Goal: Information Seeking & Learning: Learn about a topic

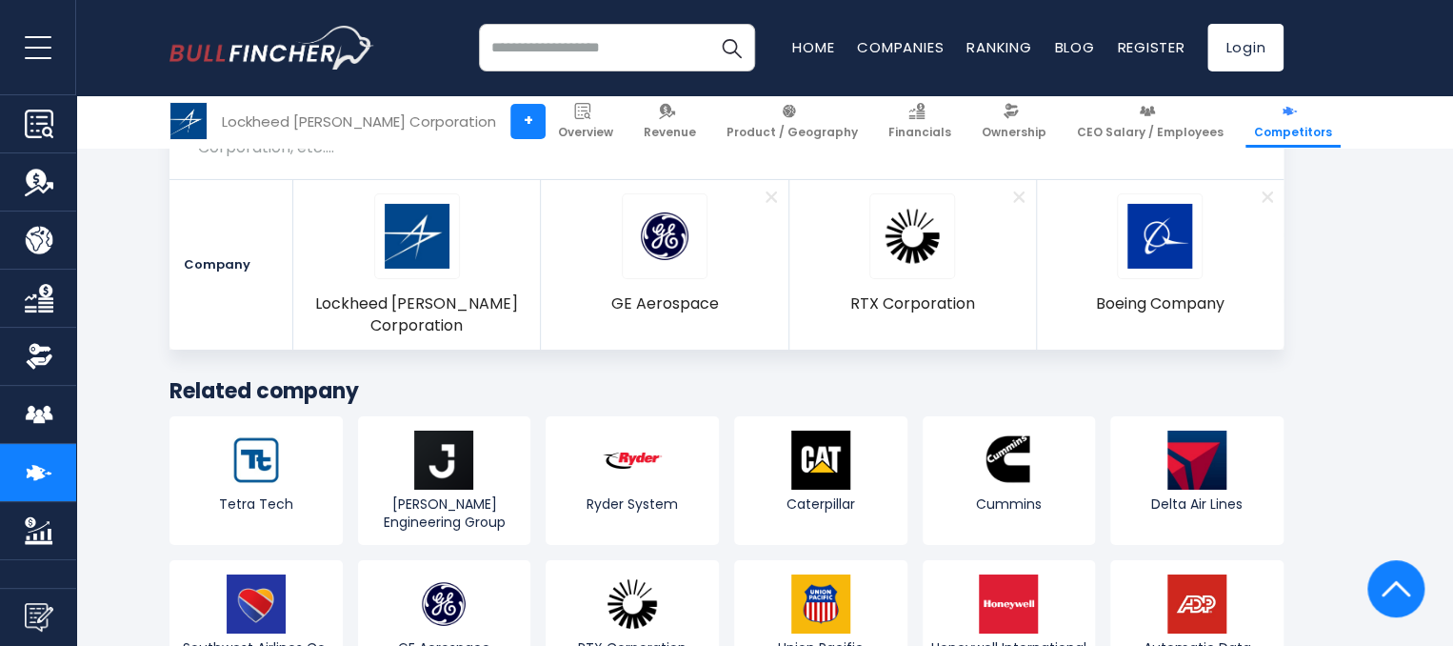
scroll to position [10427, 0]
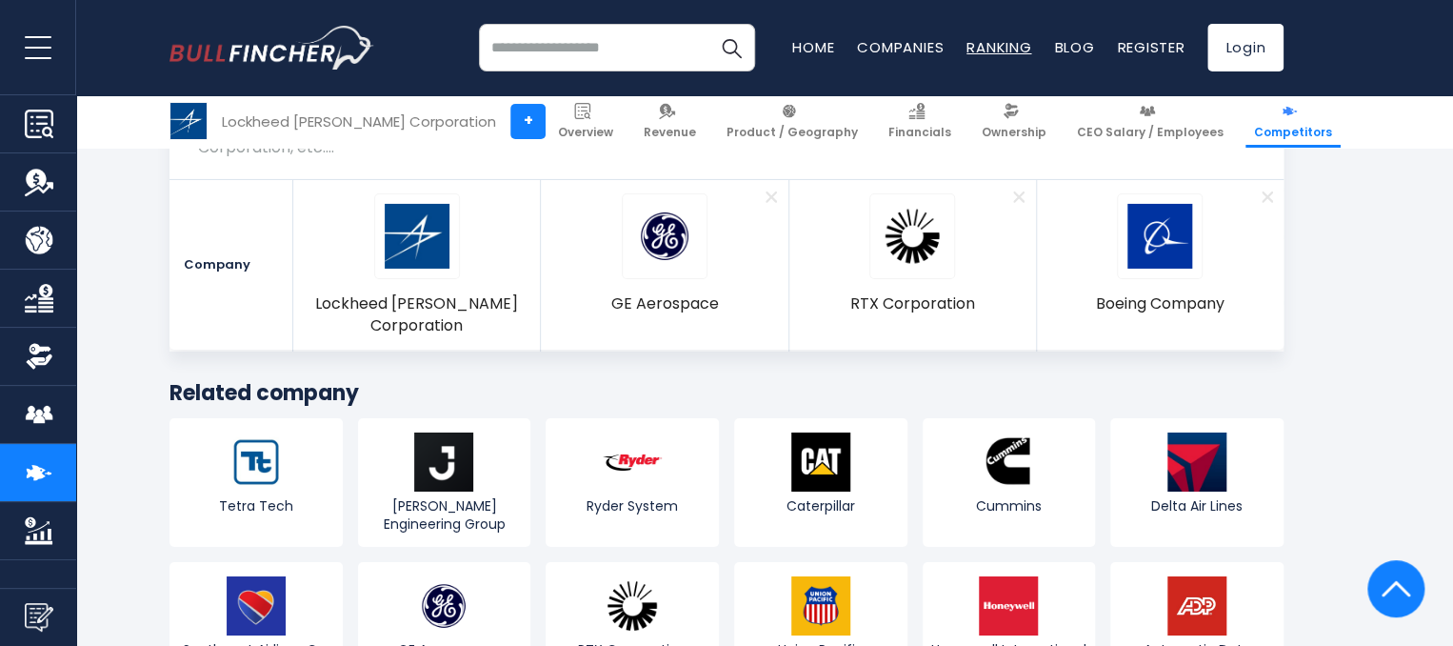
click at [989, 52] on link "Ranking" at bounding box center [998, 47] width 65 height 20
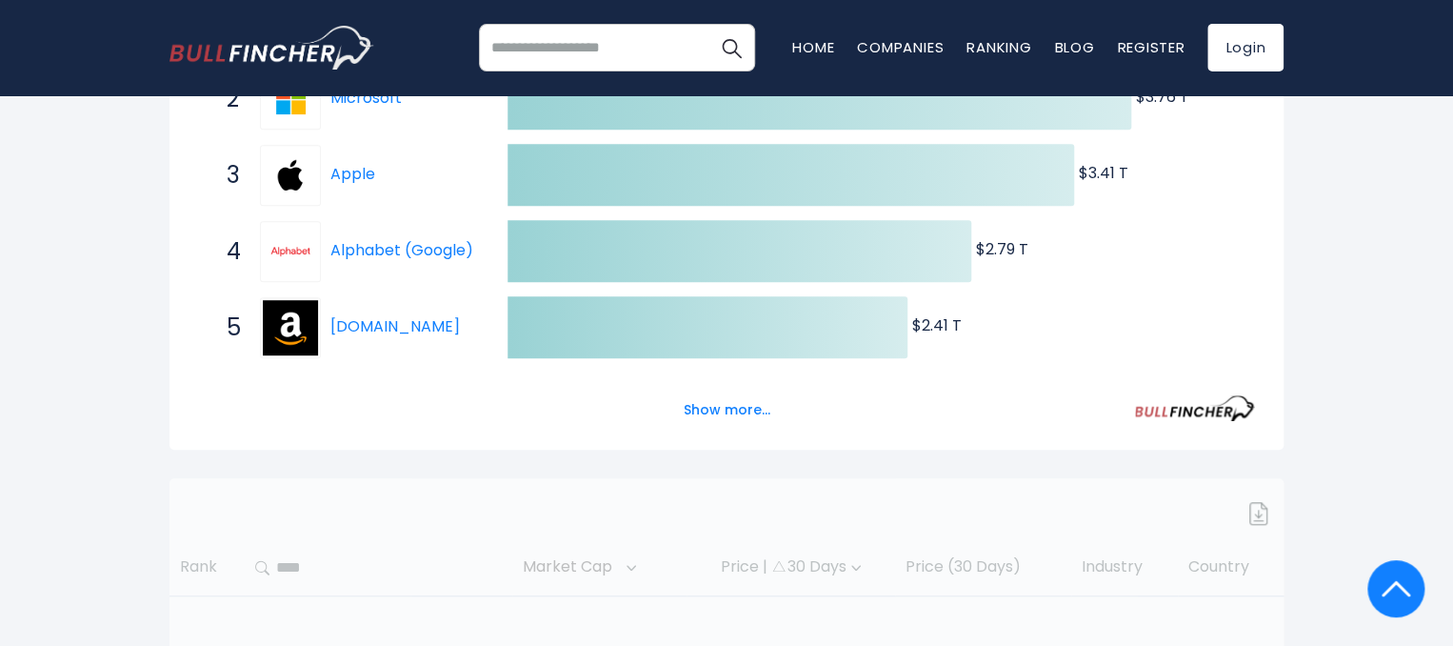
scroll to position [476, 0]
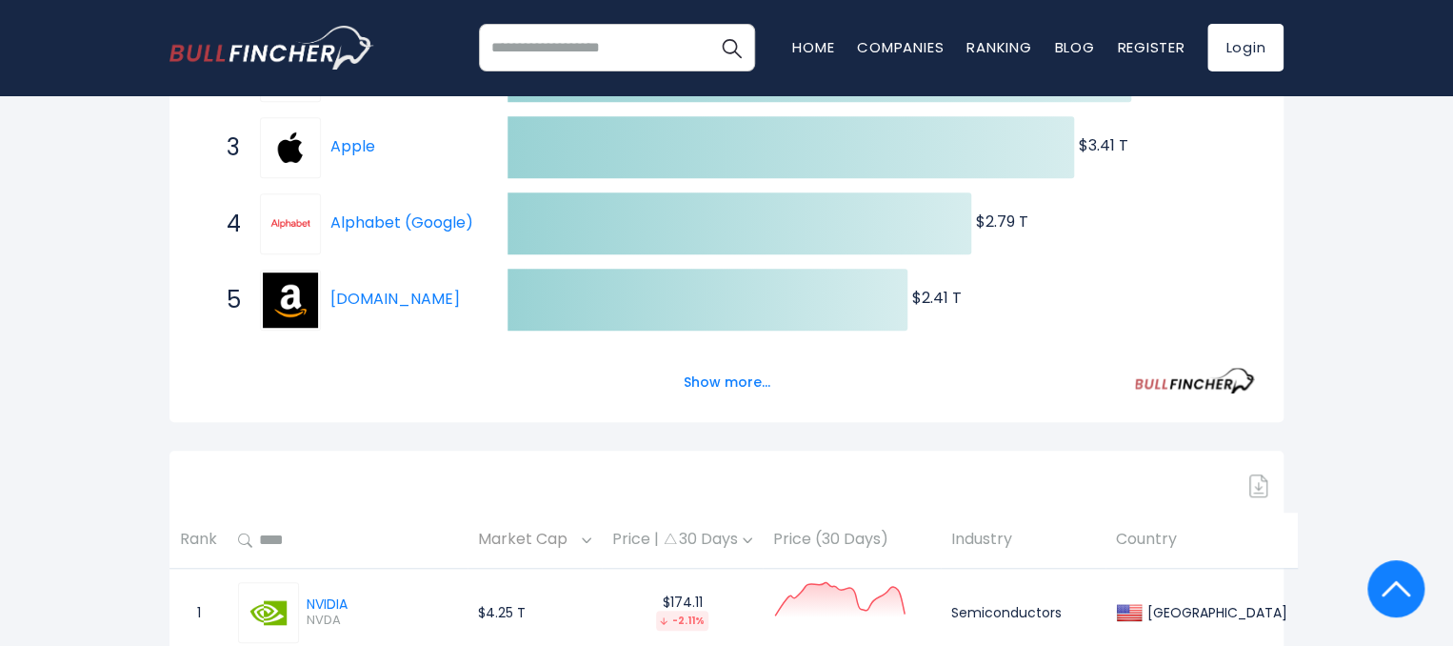
click at [697, 386] on div "Show more..." at bounding box center [726, 371] width 1057 height 53
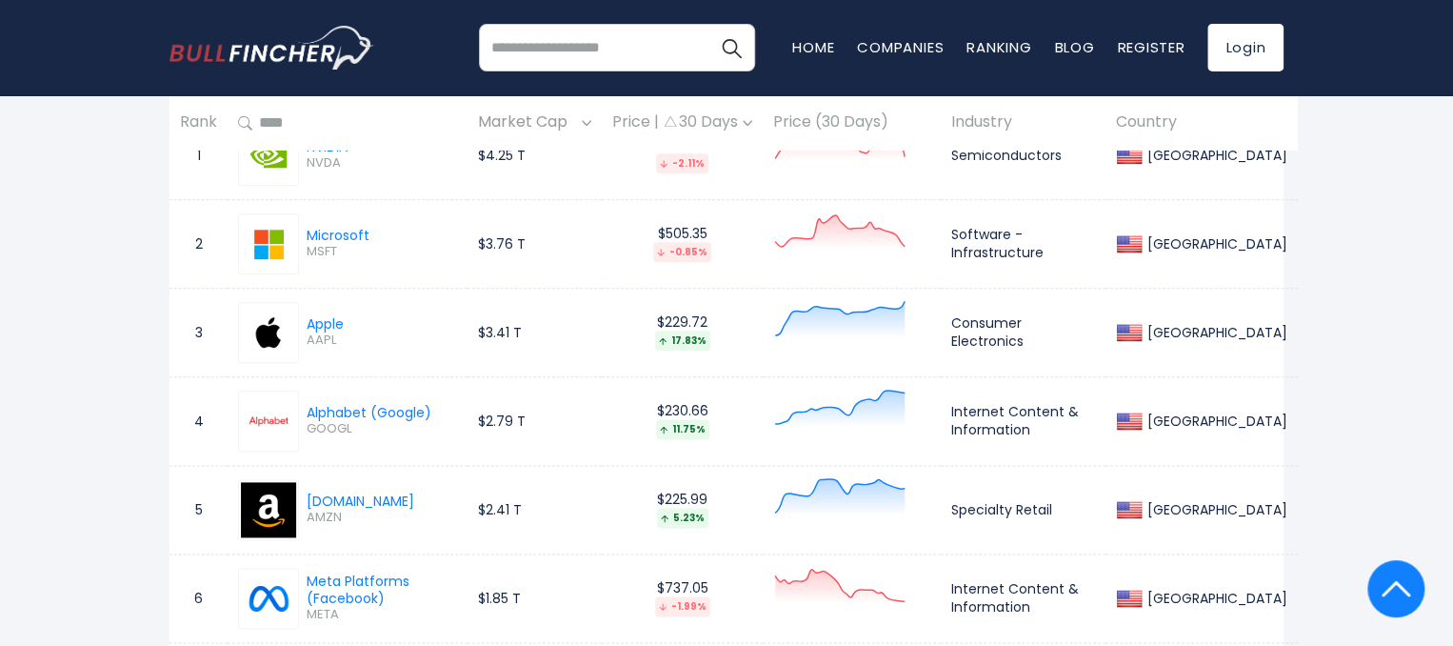
scroll to position [15542, 0]
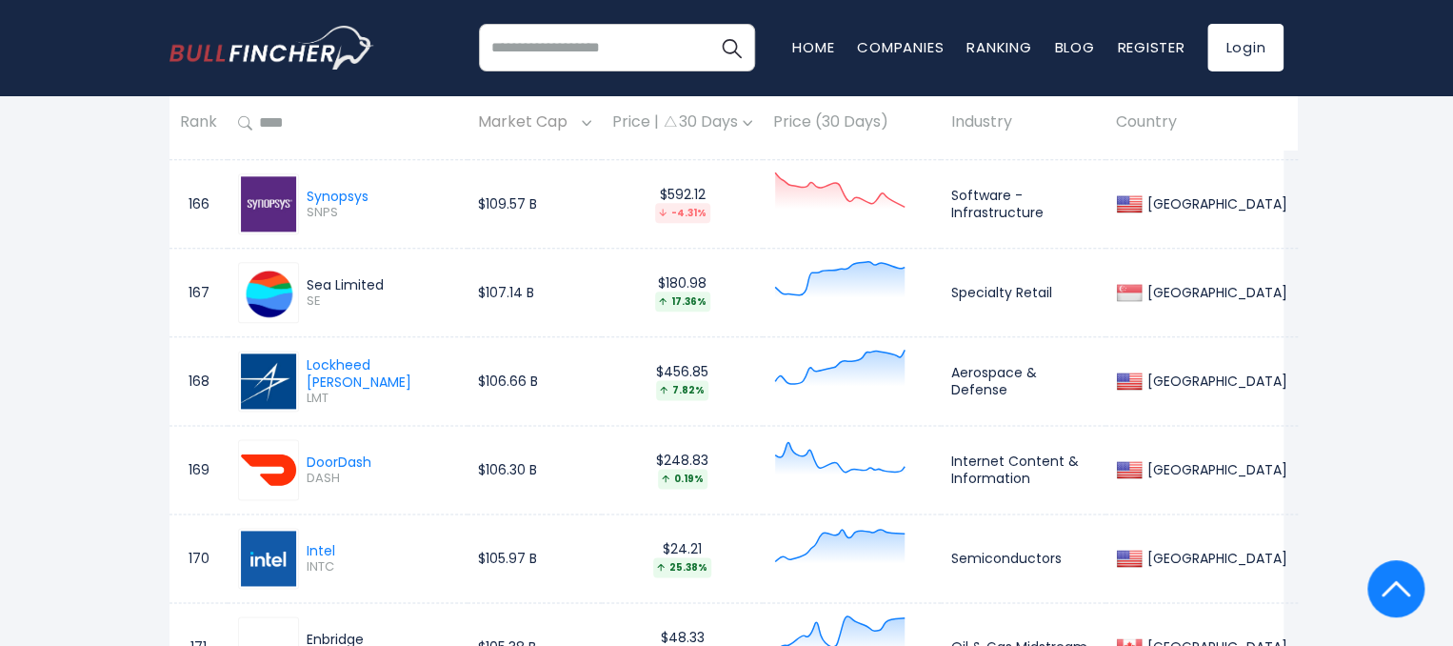
click at [622, 369] on td "$456.85 7.82%" at bounding box center [682, 381] width 161 height 89
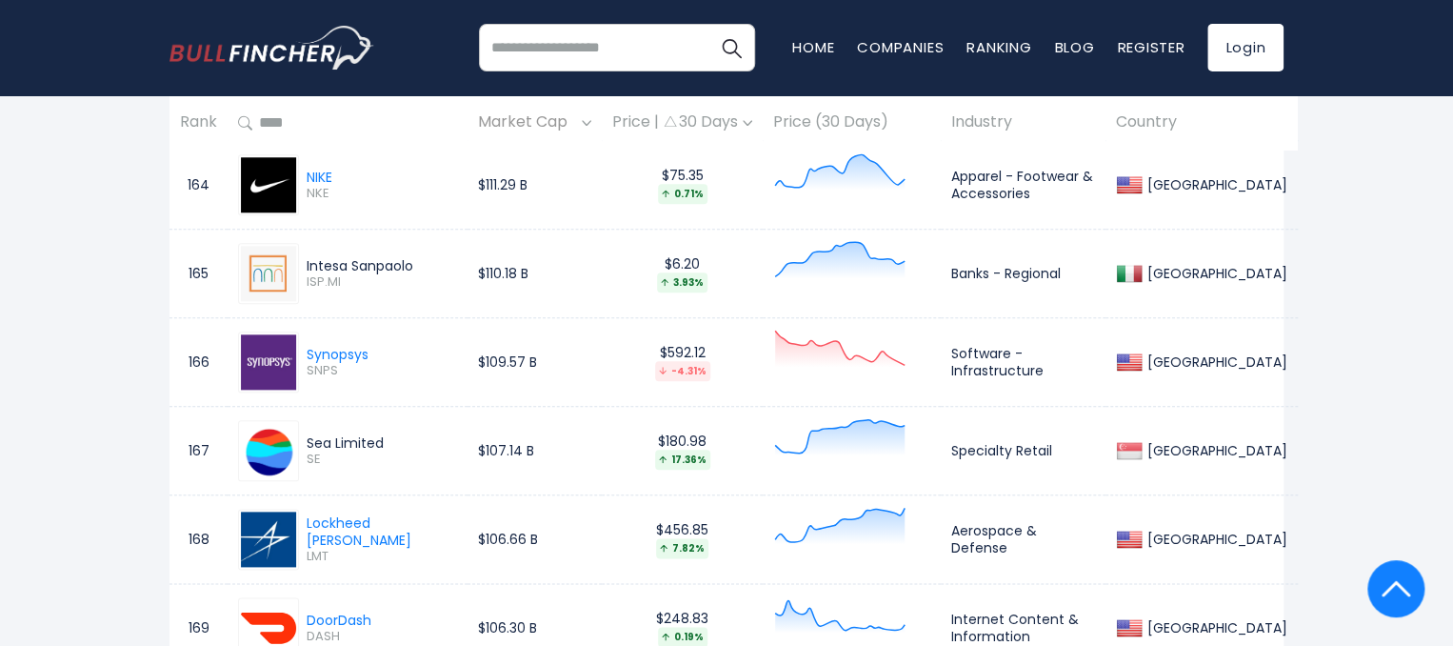
scroll to position [15385, 0]
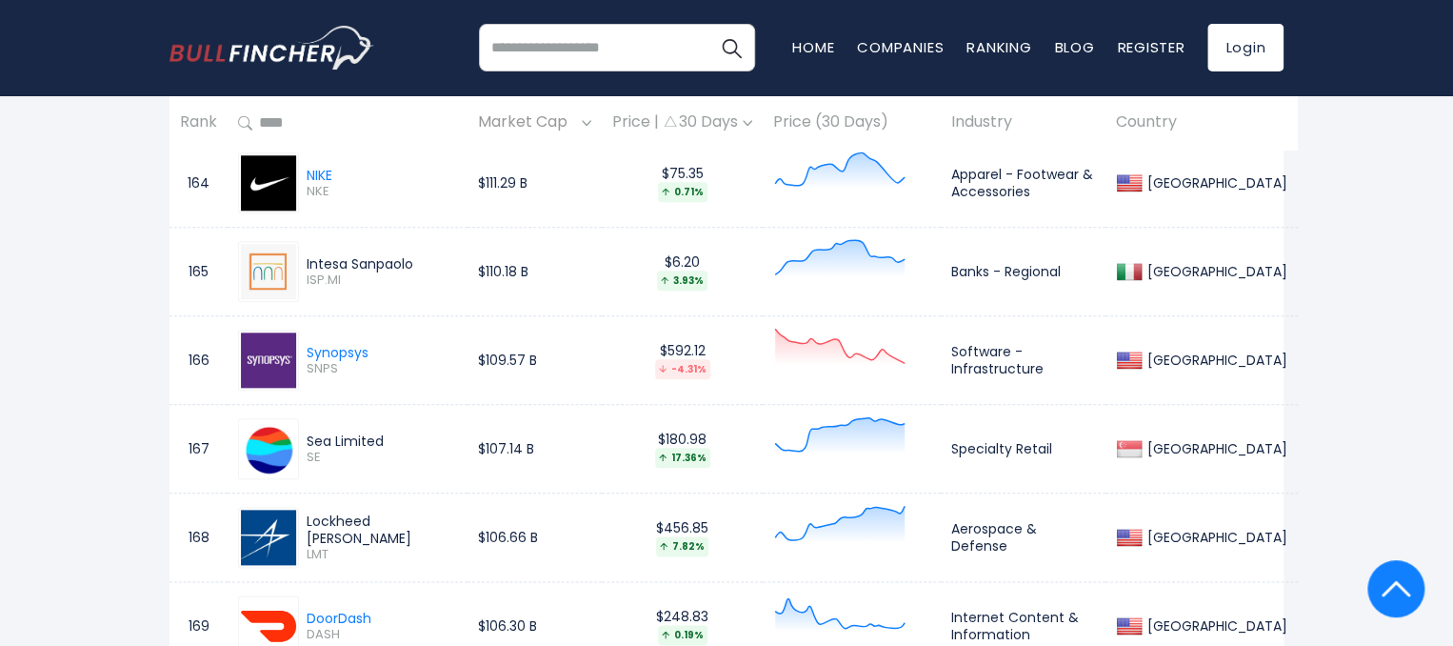
click at [364, 512] on div "Lockheed Martin" at bounding box center [382, 529] width 150 height 34
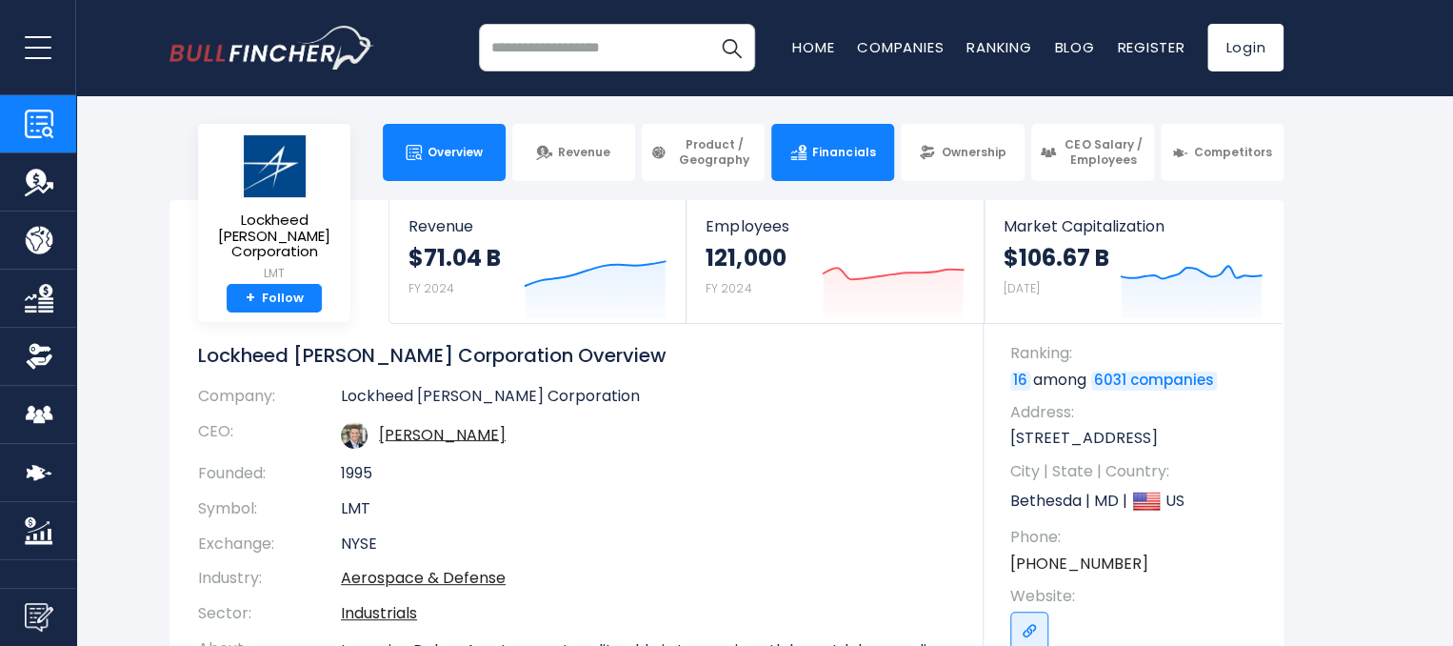
click at [788, 140] on link "Financials" at bounding box center [832, 152] width 123 height 57
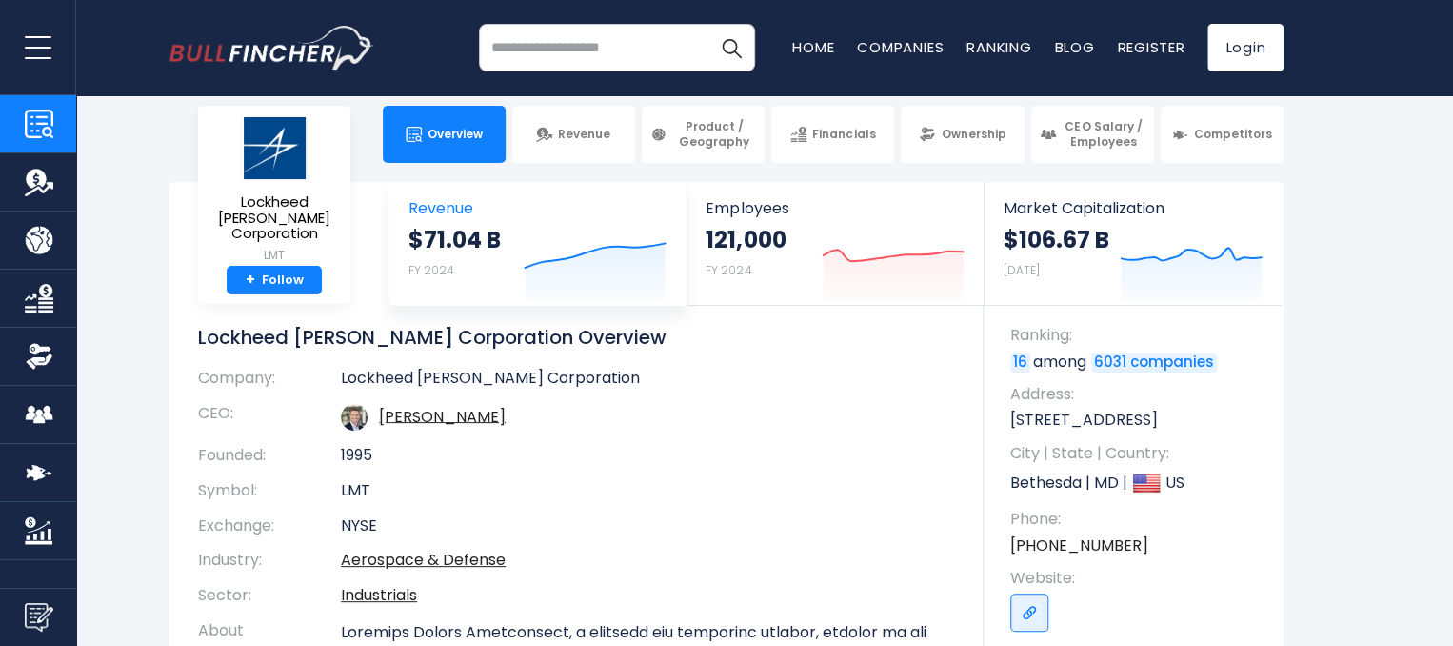
scroll to position [19, 0]
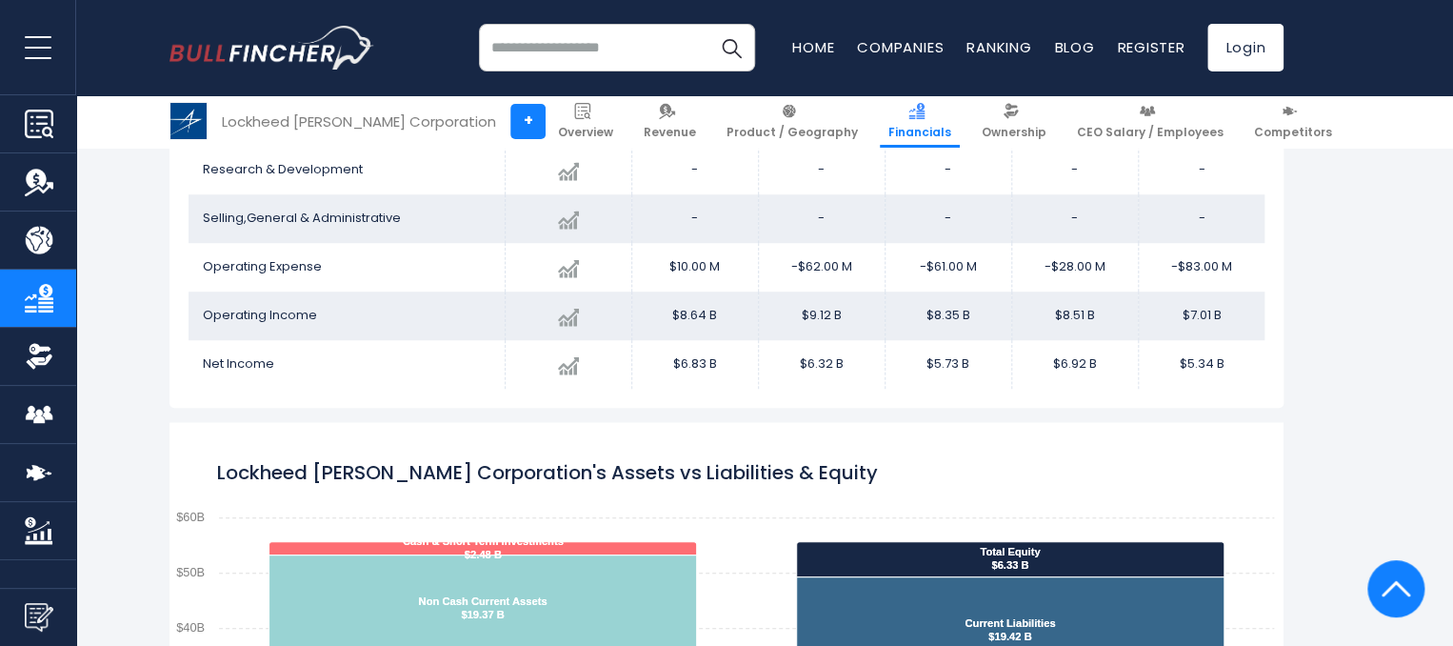
scroll to position [559, 0]
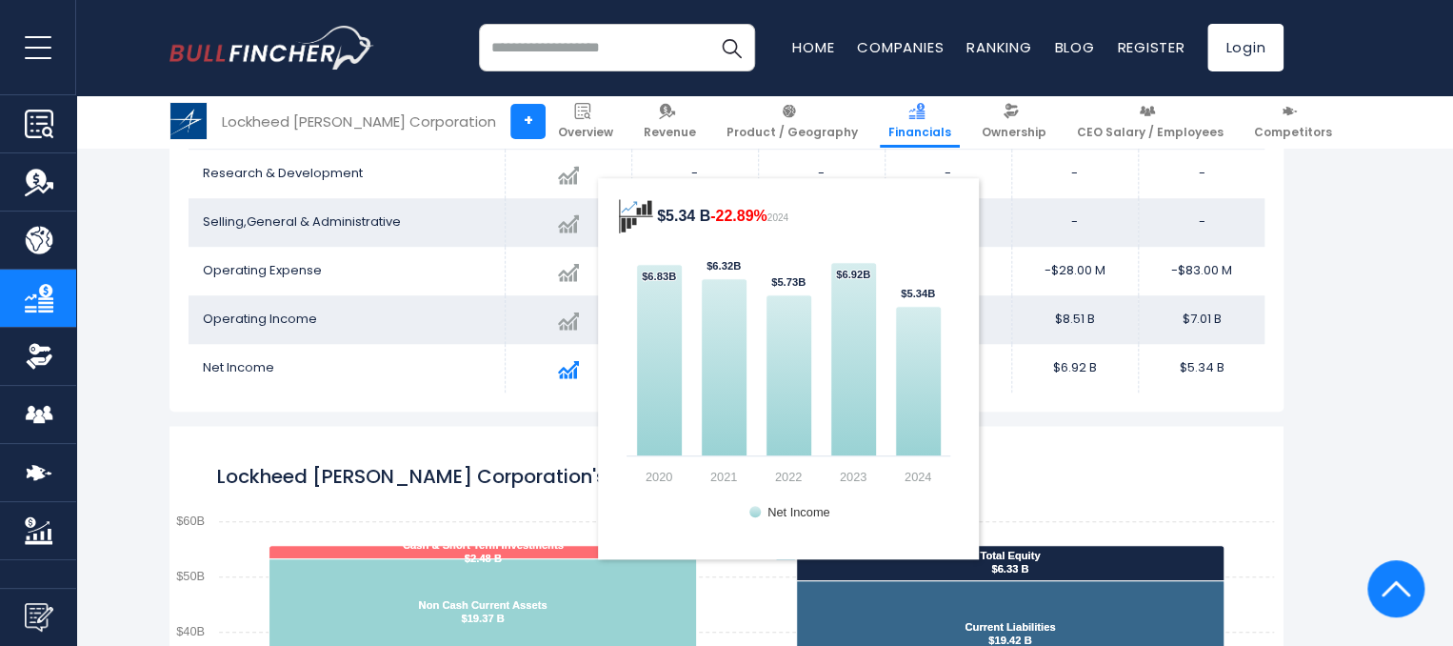
click at [573, 378] on img at bounding box center [568, 369] width 21 height 21
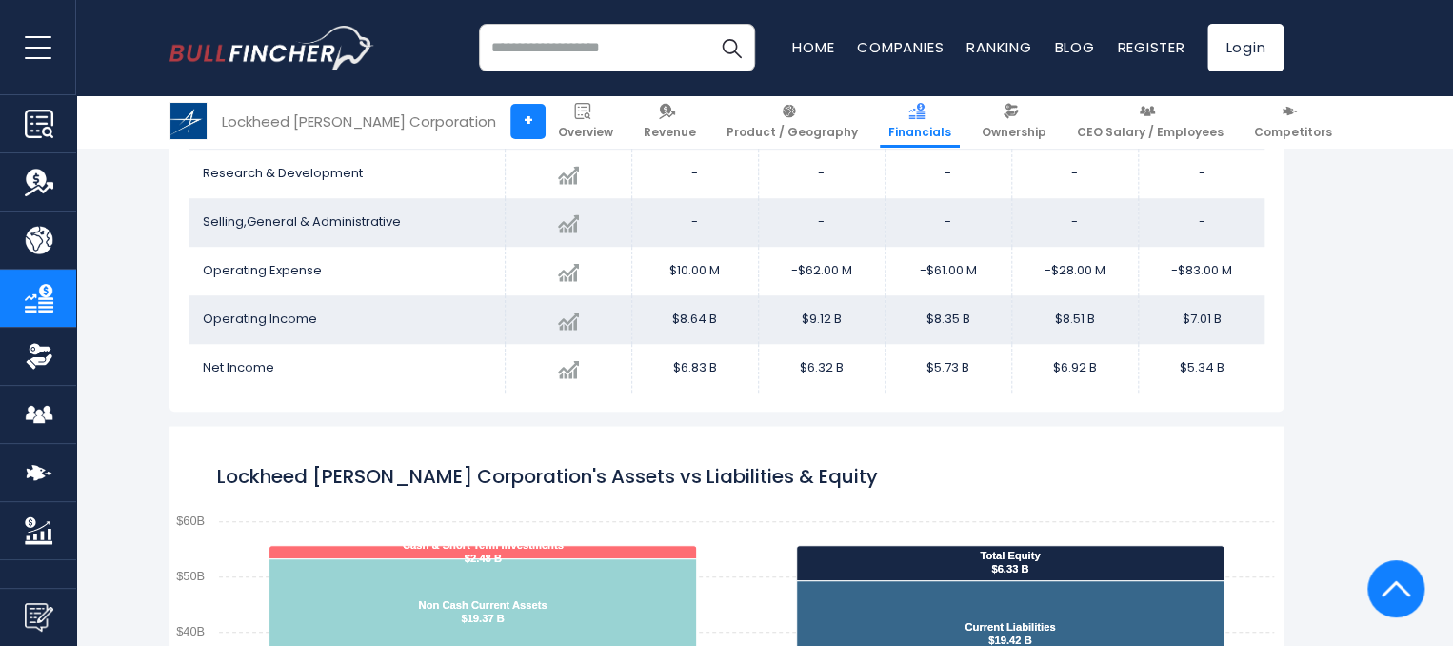
click at [244, 359] on span "Net Income" at bounding box center [238, 367] width 71 height 18
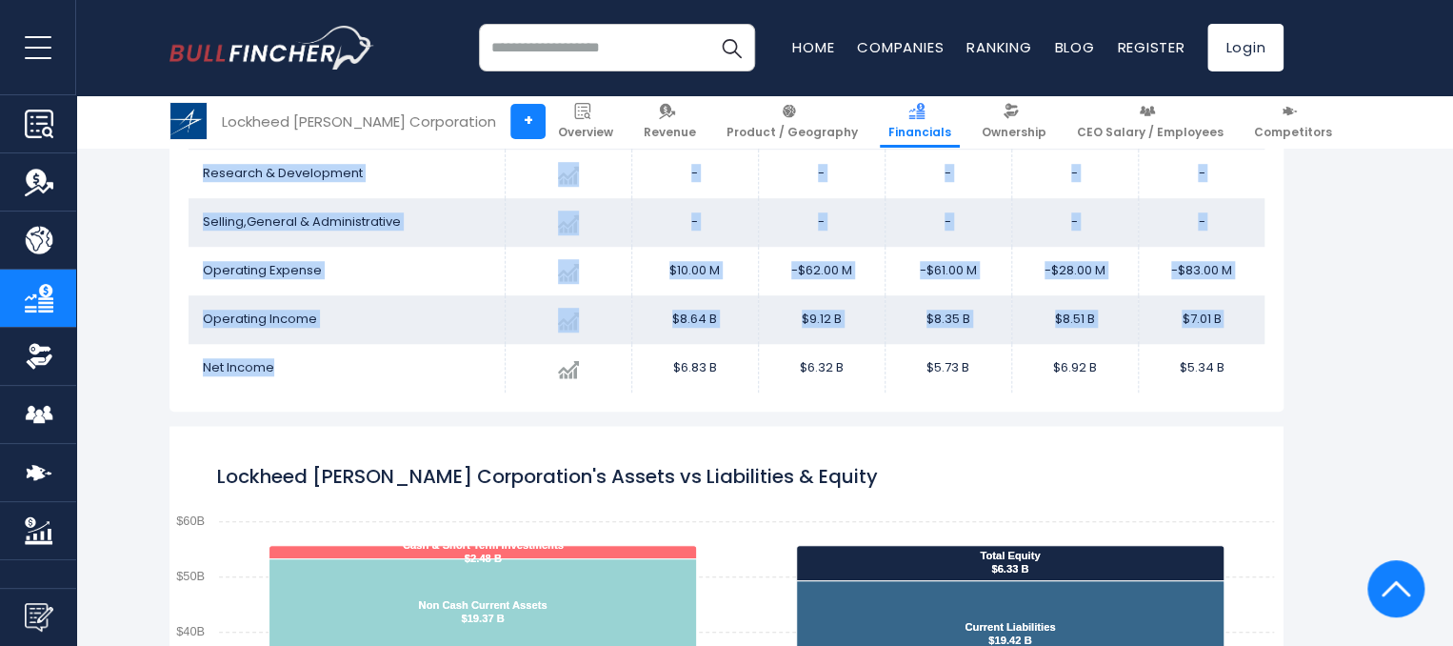
drag, startPoint x: 244, startPoint y: 359, endPoint x: 471, endPoint y: 400, distance: 231.2
click at [471, 400] on div "Lockheed Martin Corporation's Income Statement Chart Revenue" at bounding box center [726, 141] width 1114 height 540
click at [423, 381] on td "Net Income" at bounding box center [347, 368] width 316 height 49
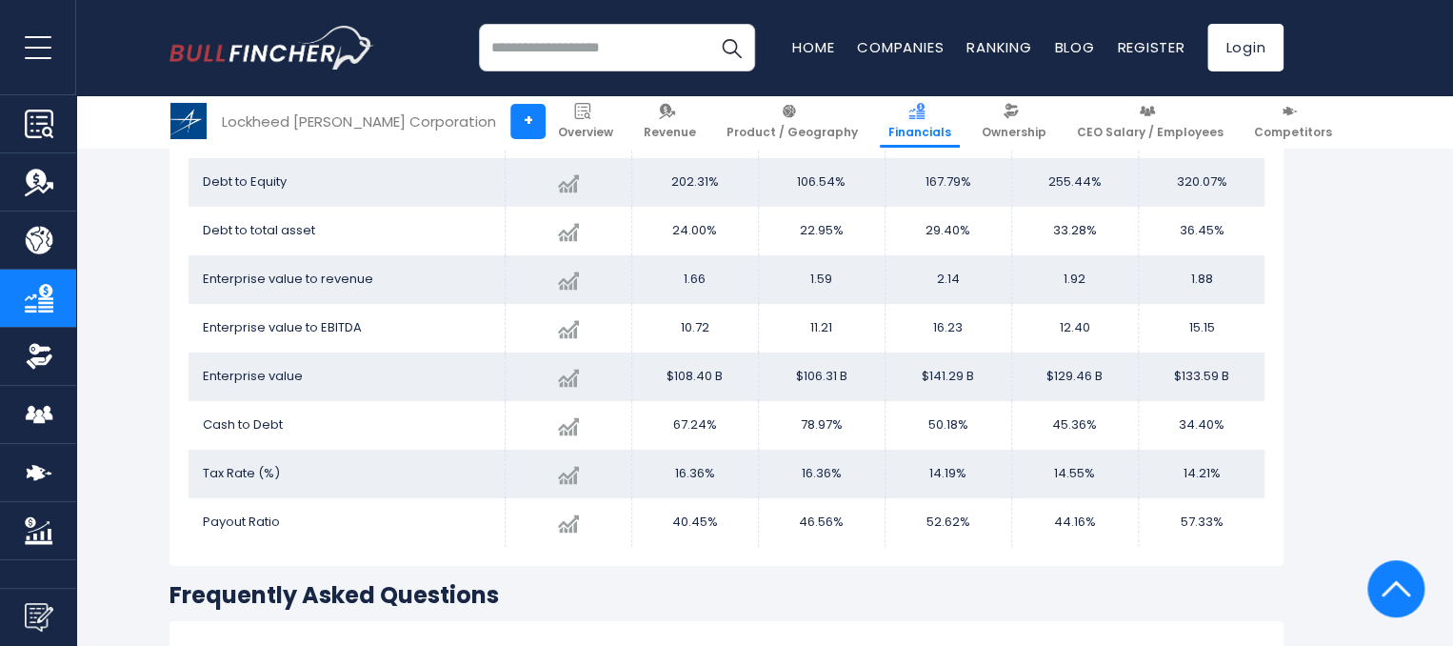
scroll to position [3172, 0]
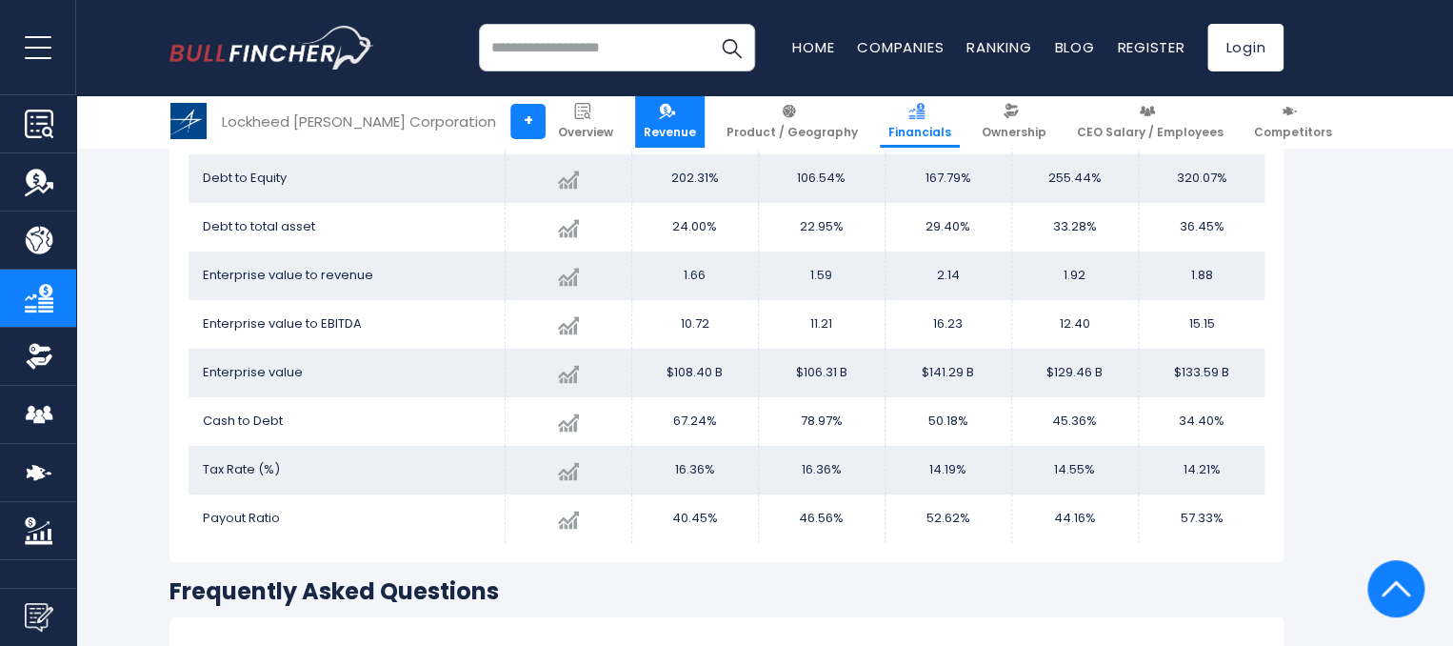
click at [638, 123] on link "Revenue" at bounding box center [670, 121] width 70 height 52
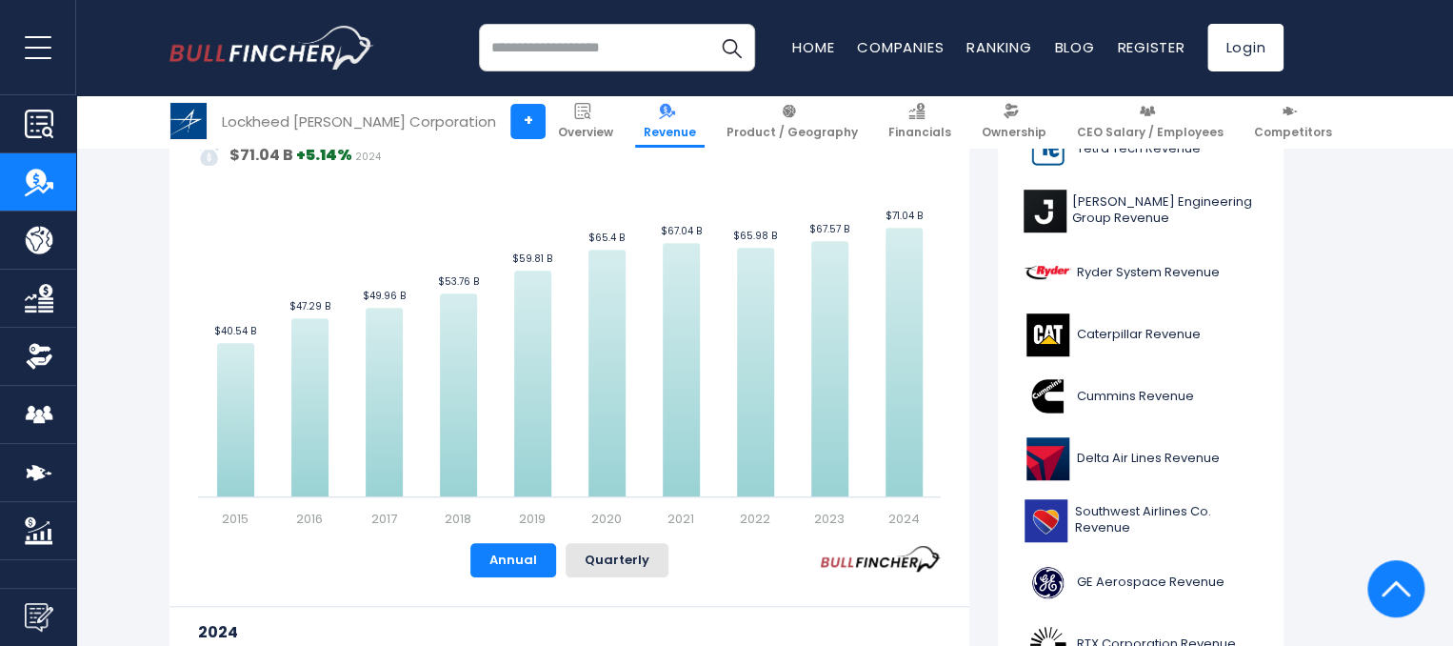
scroll to position [502, 0]
drag, startPoint x: 805, startPoint y: 523, endPoint x: 735, endPoint y: 518, distance: 70.6
click at [735, 518] on rect "Lockheed Martin Corporation's Revenue Trend" at bounding box center [569, 312] width 743 height 428
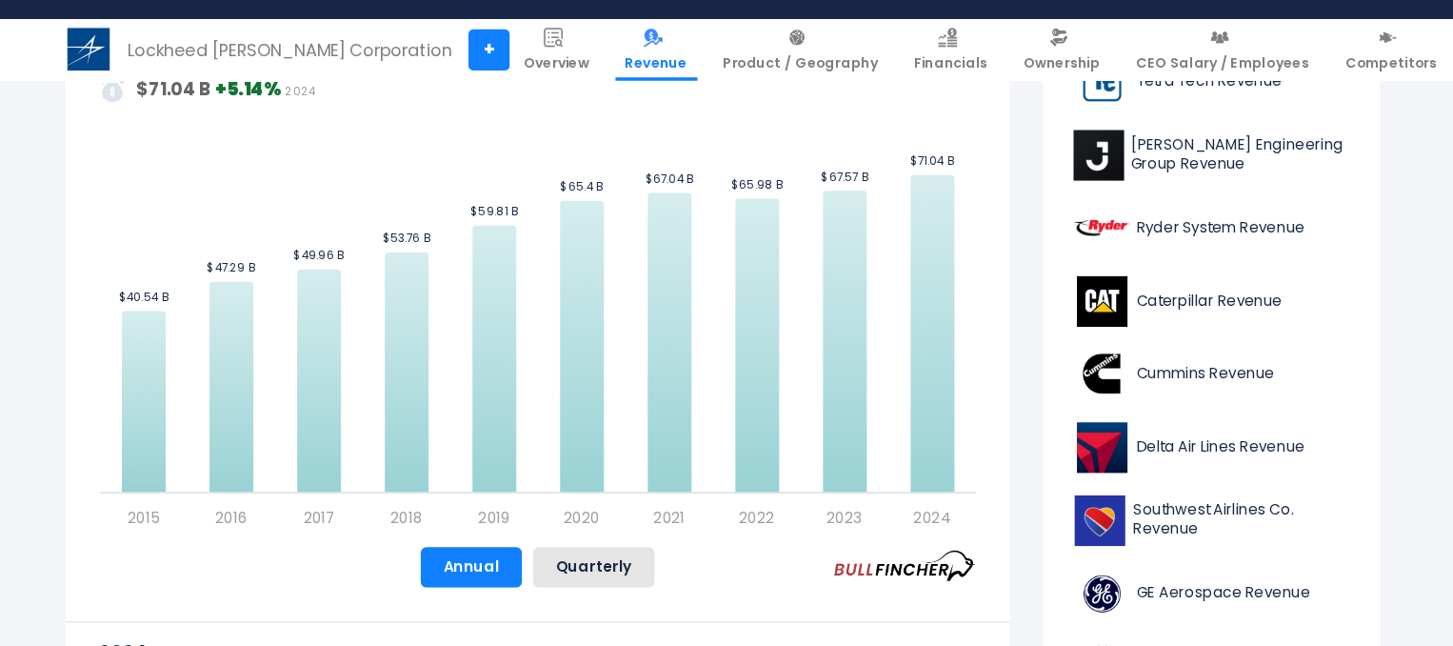
scroll to position [501, 0]
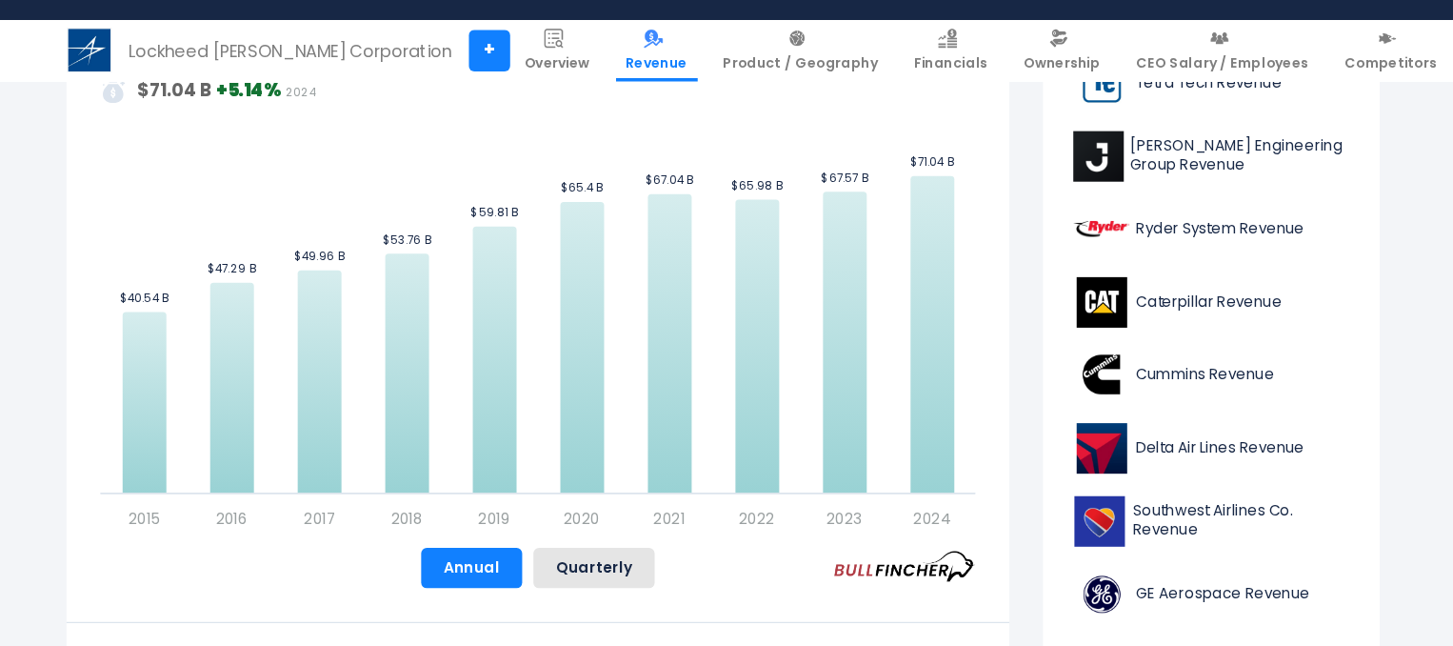
drag, startPoint x: 786, startPoint y: 517, endPoint x: 743, endPoint y: 515, distance: 43.8
click at [743, 515] on icon "Created with Highcharts 12.1.2 Values Chart context menu Lockheed Martin Corpor…" at bounding box center [569, 313] width 743 height 428
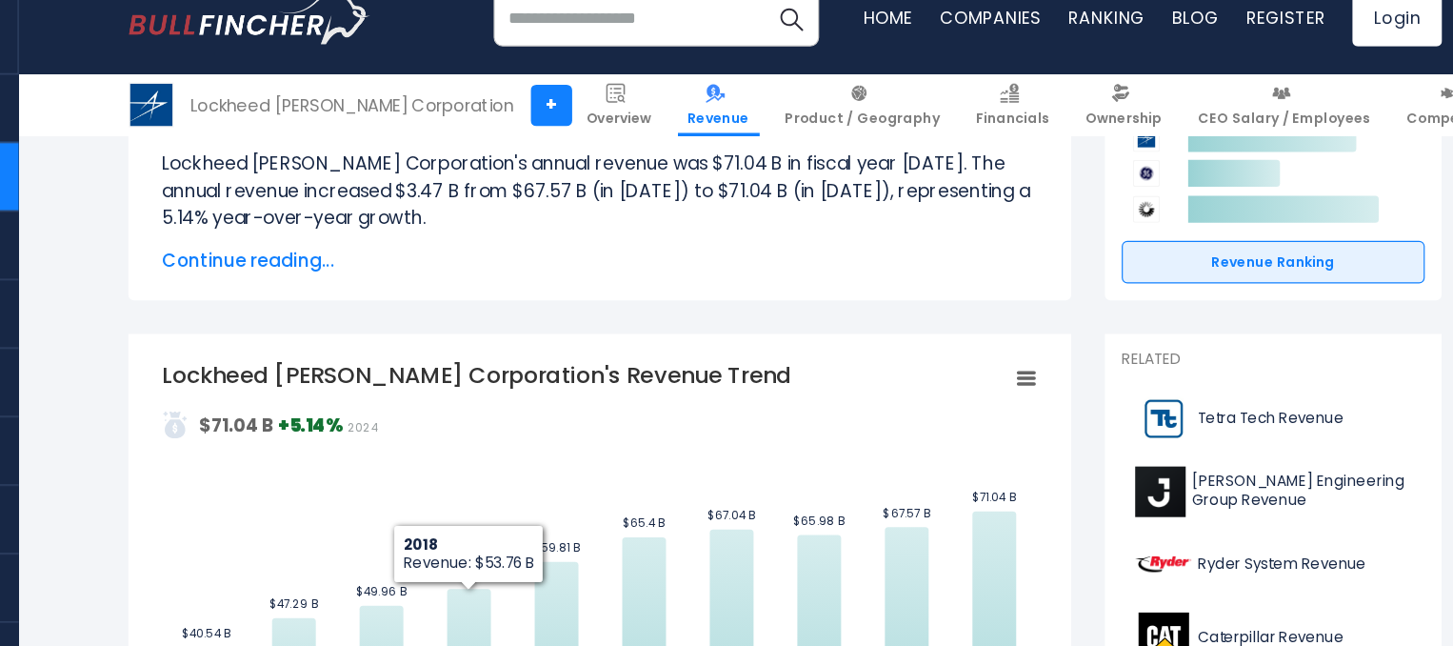
scroll to position [263, 0]
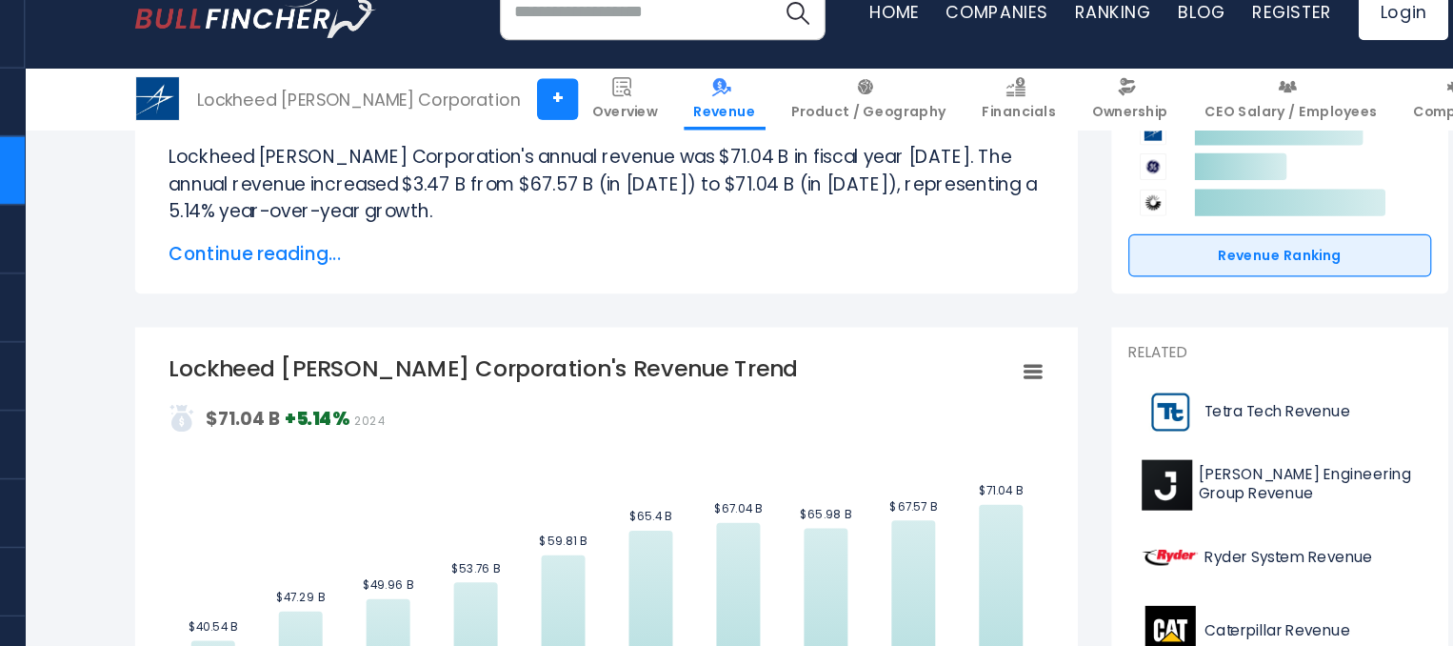
click at [931, 353] on icon "Lockheed Martin Corporation's Revenue Trend" at bounding box center [930, 353] width 13 height 10
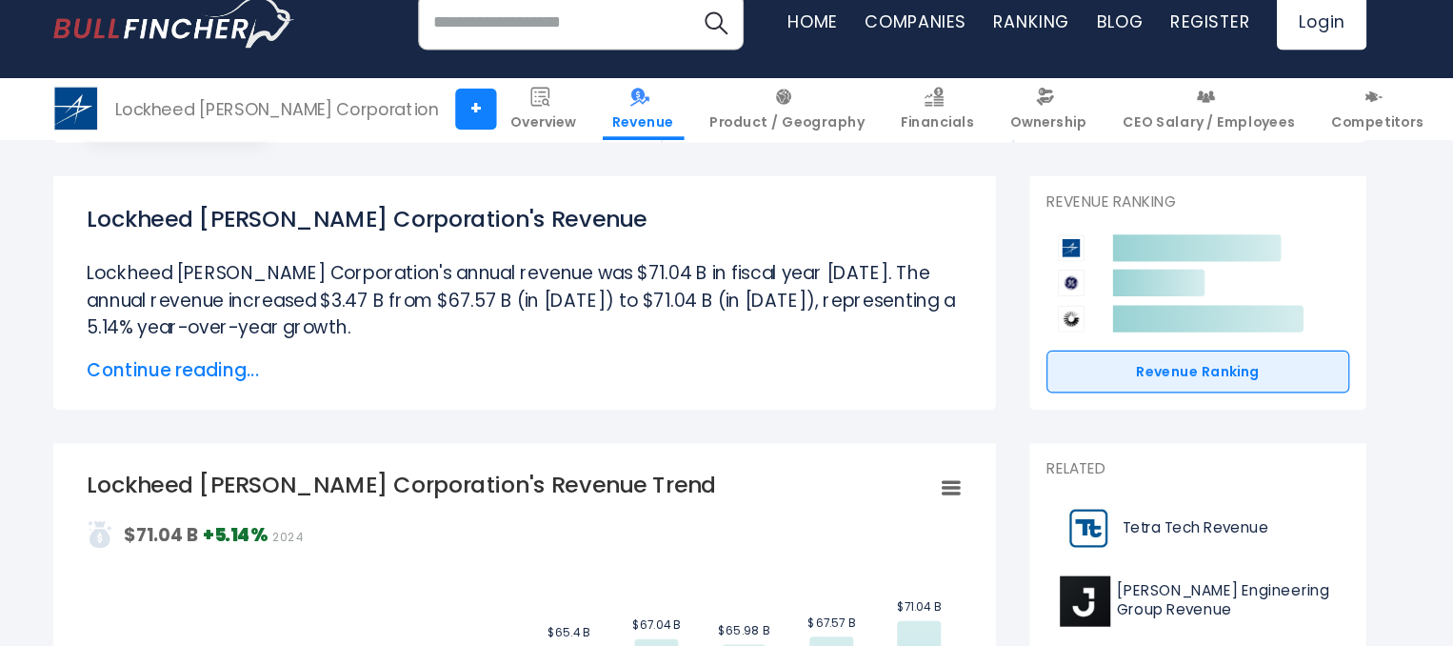
scroll to position [0, 0]
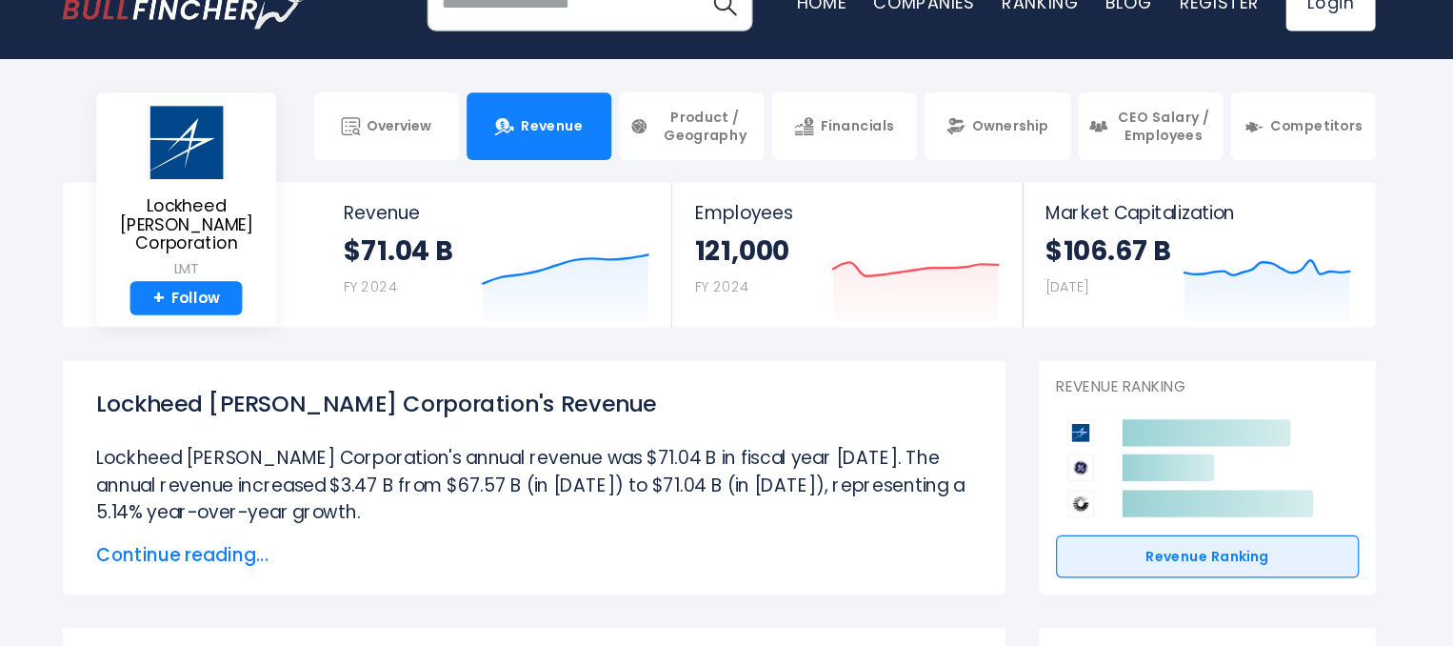
click at [712, 382] on h1 "Lockheed Martin Corporation's Revenue" at bounding box center [569, 387] width 743 height 29
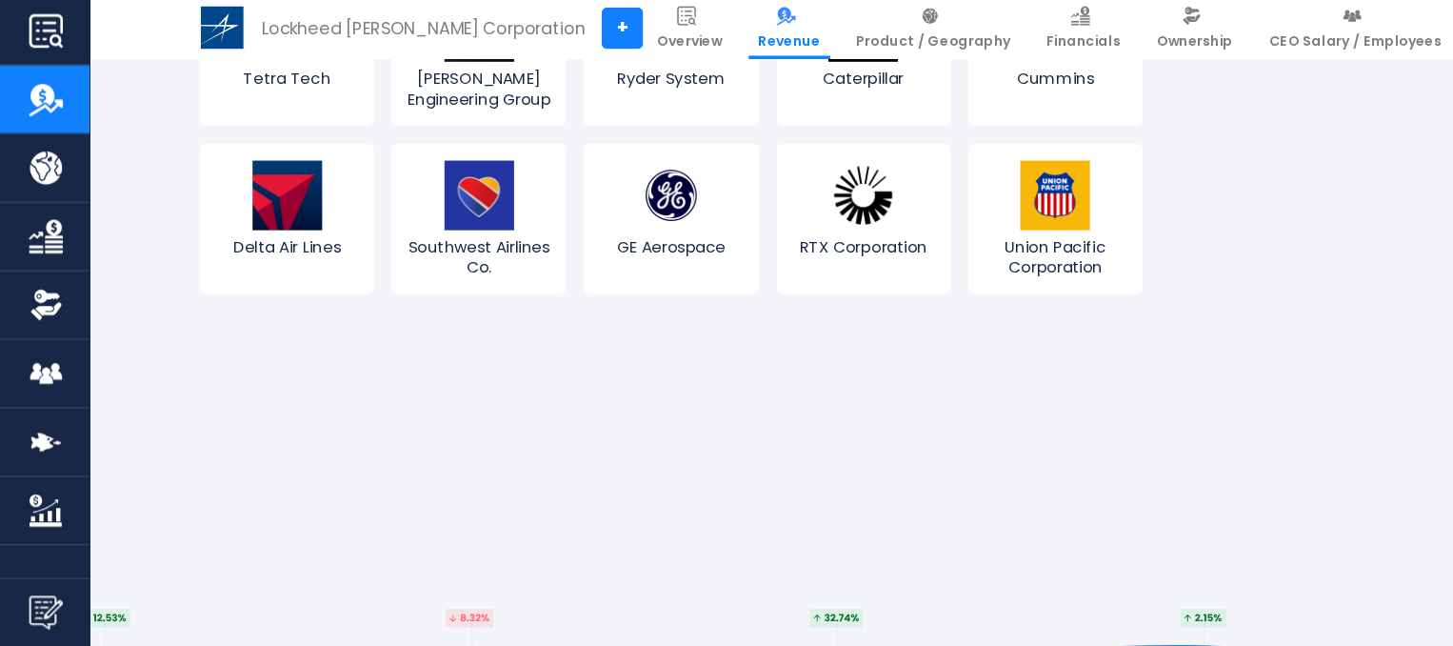
scroll to position [5433, 0]
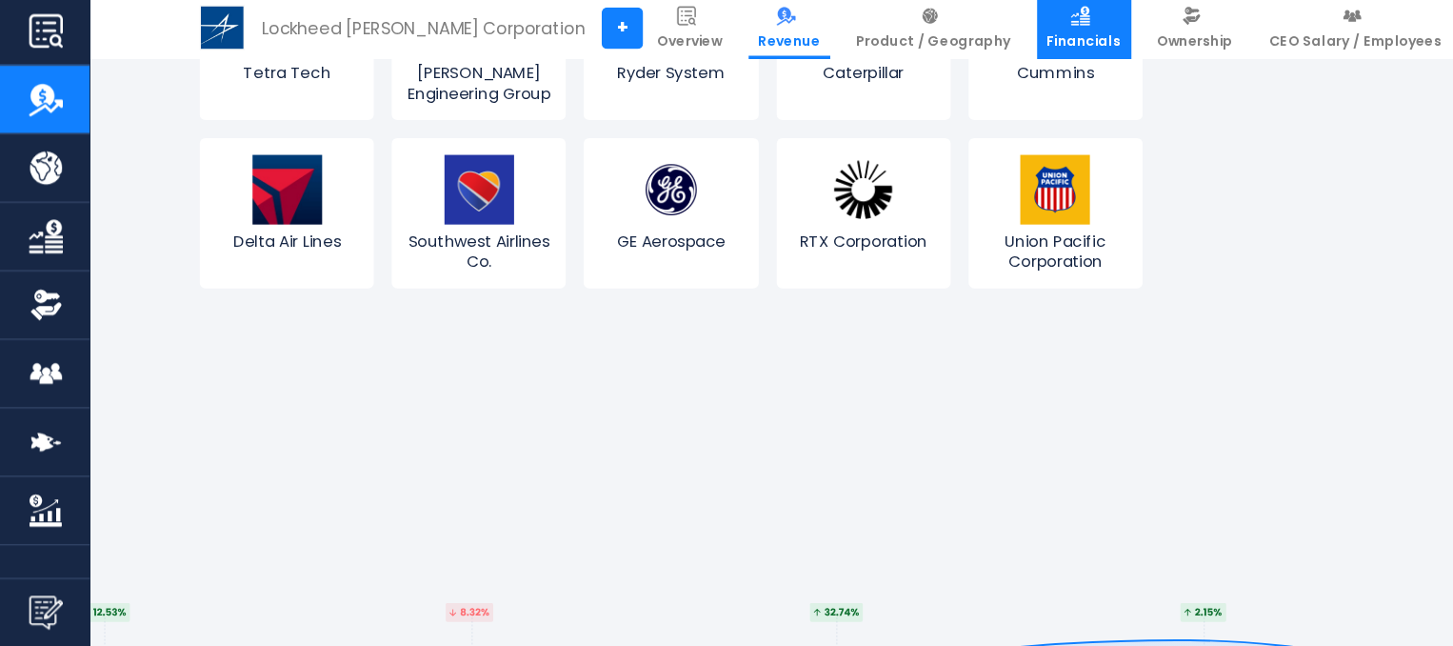
click at [908, 113] on img at bounding box center [916, 111] width 16 height 16
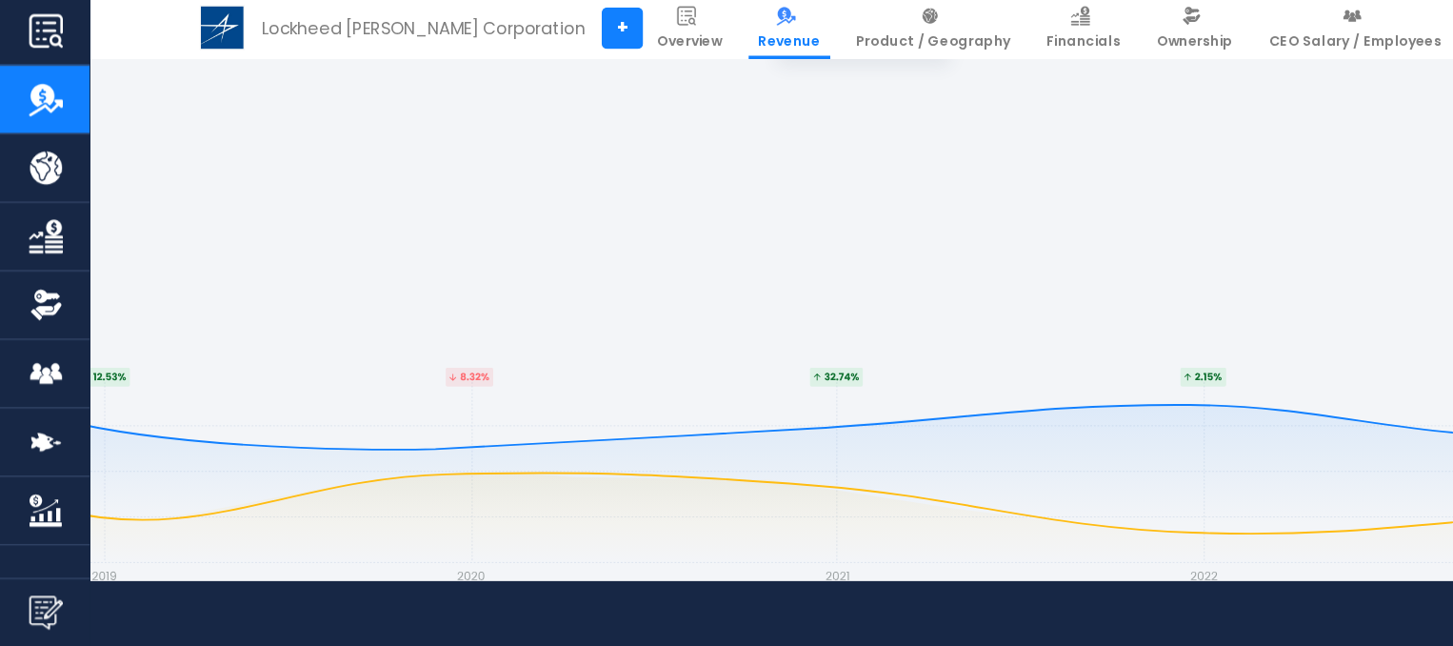
scroll to position [5633, 0]
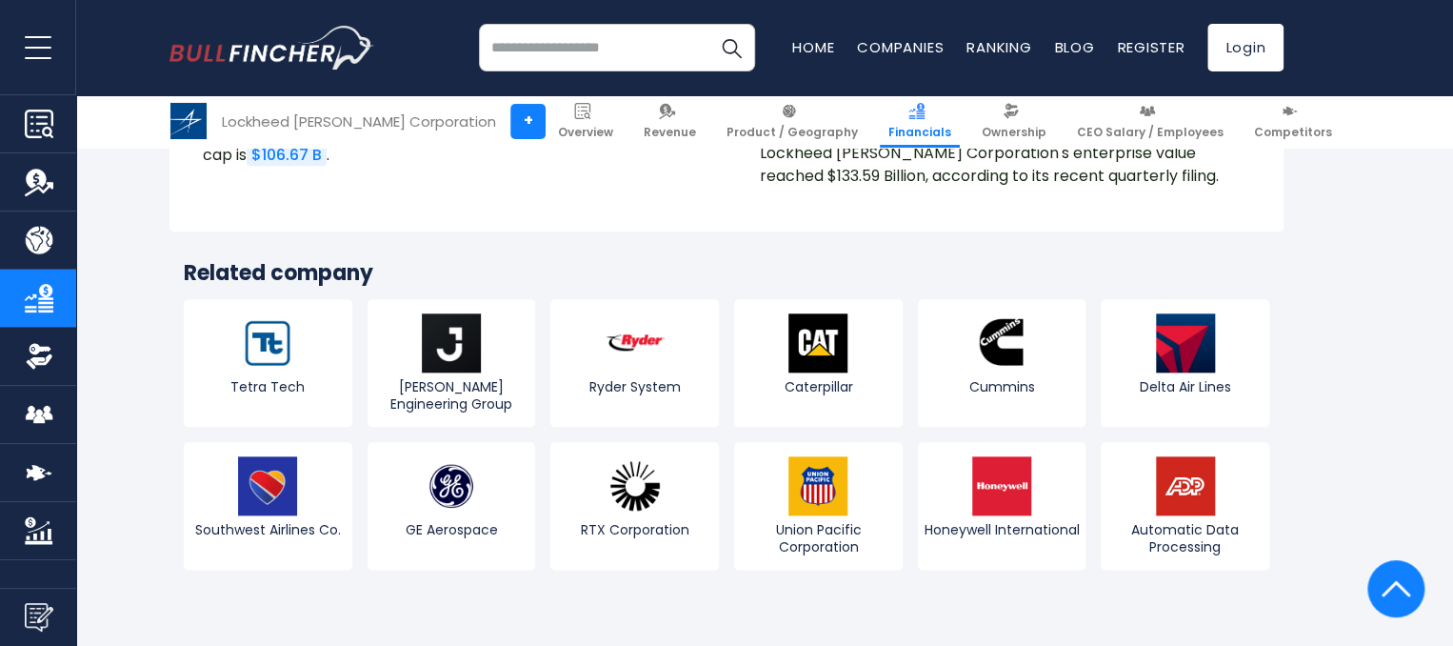
scroll to position [4554, 0]
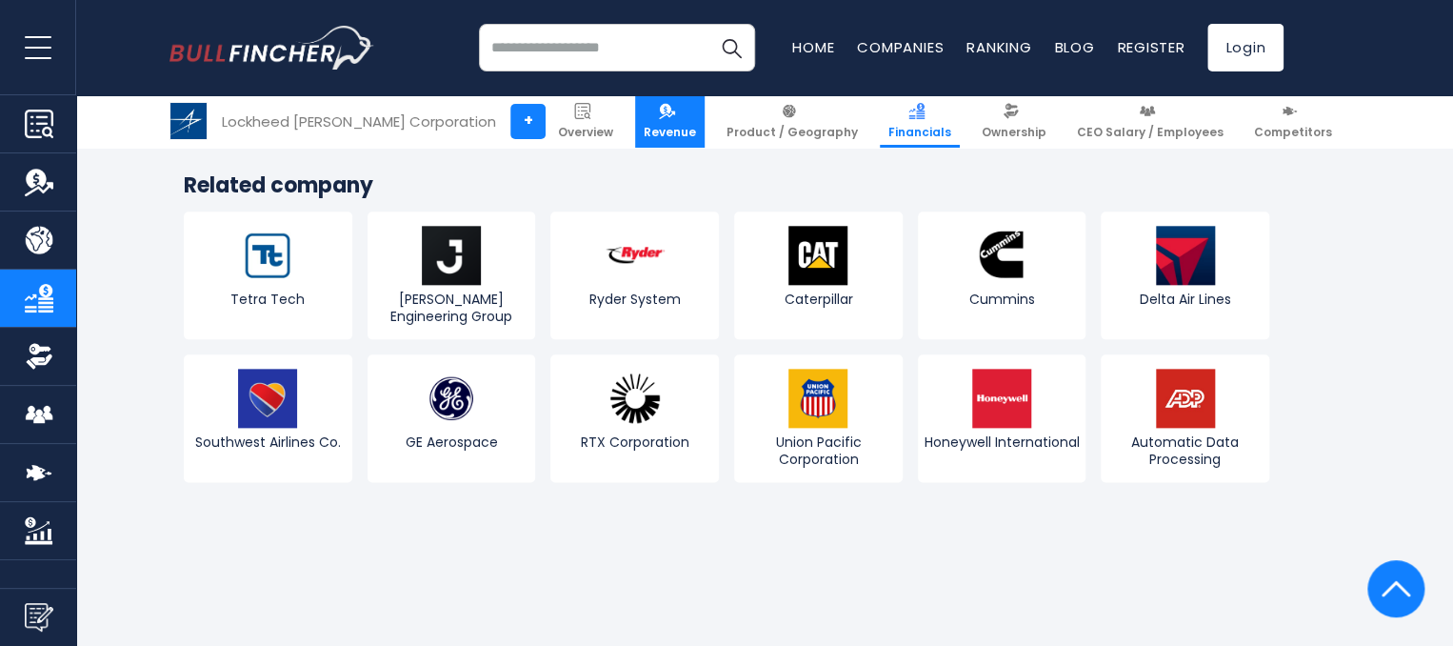
click at [659, 105] on img at bounding box center [667, 111] width 16 height 16
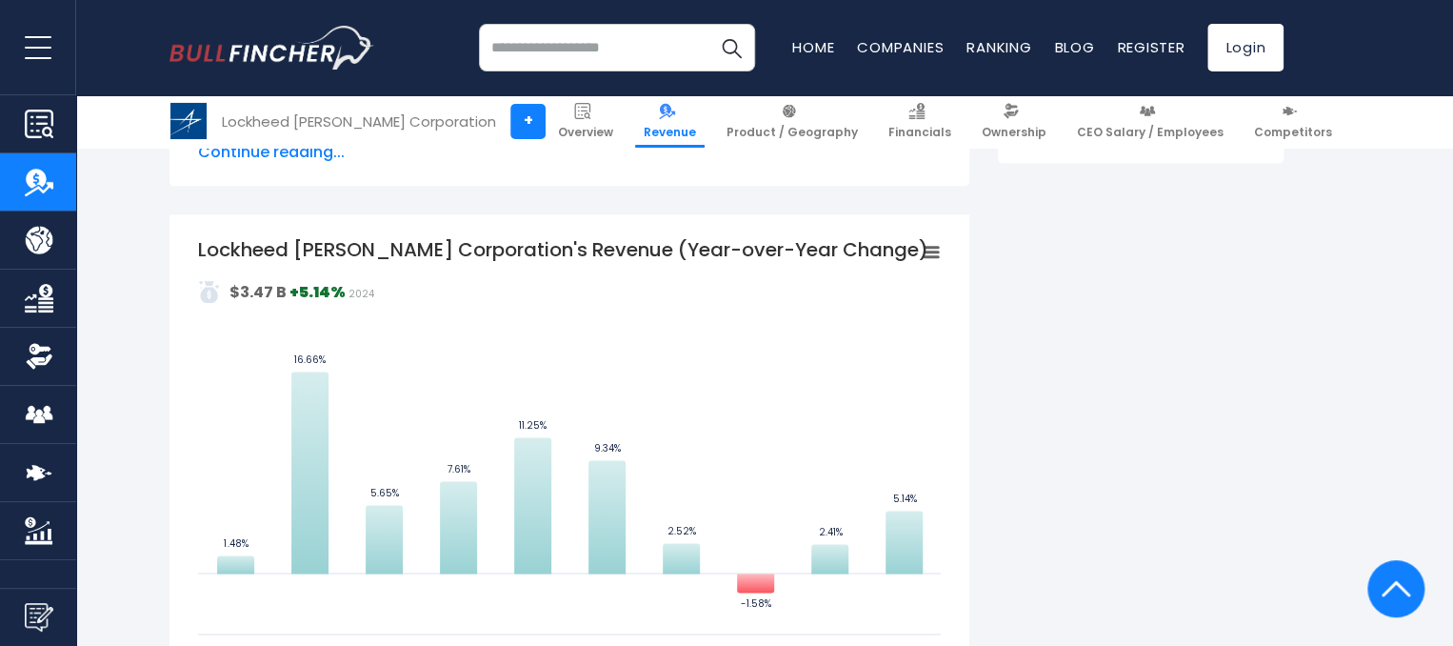
scroll to position [1106, 0]
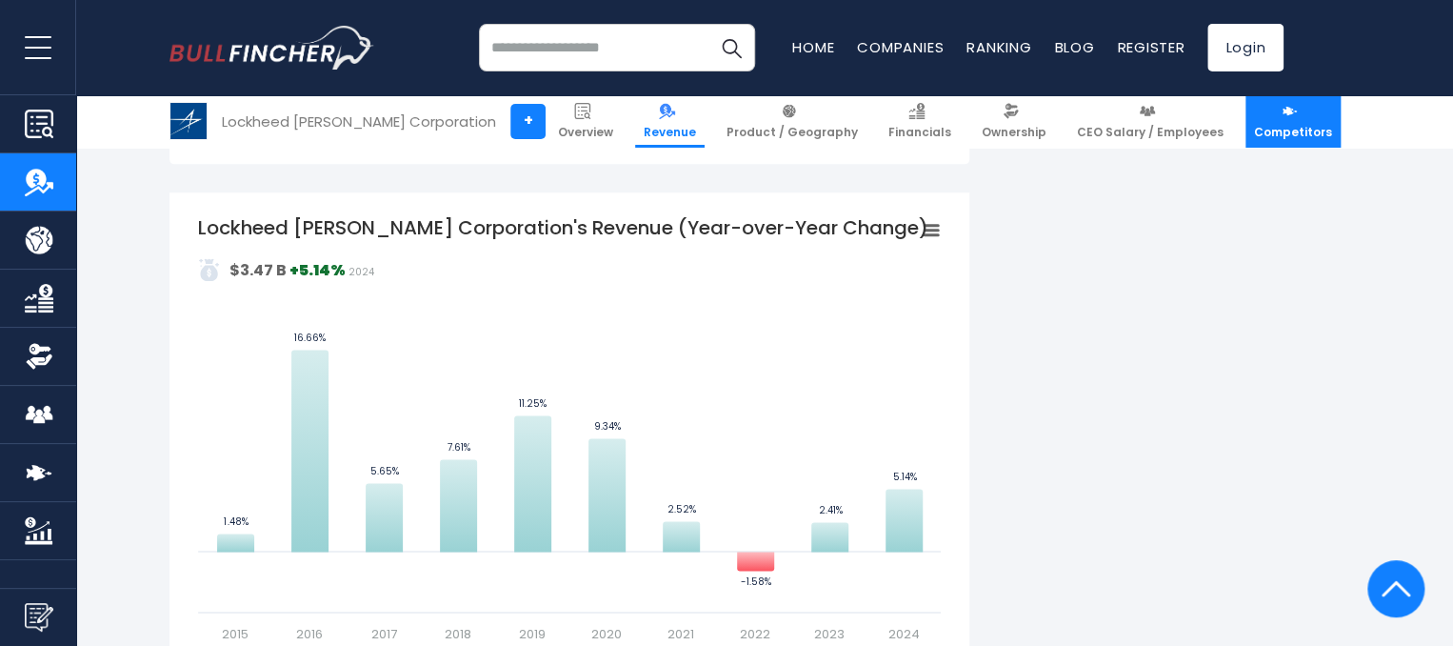
click at [1254, 129] on span "Competitors" at bounding box center [1293, 132] width 78 height 15
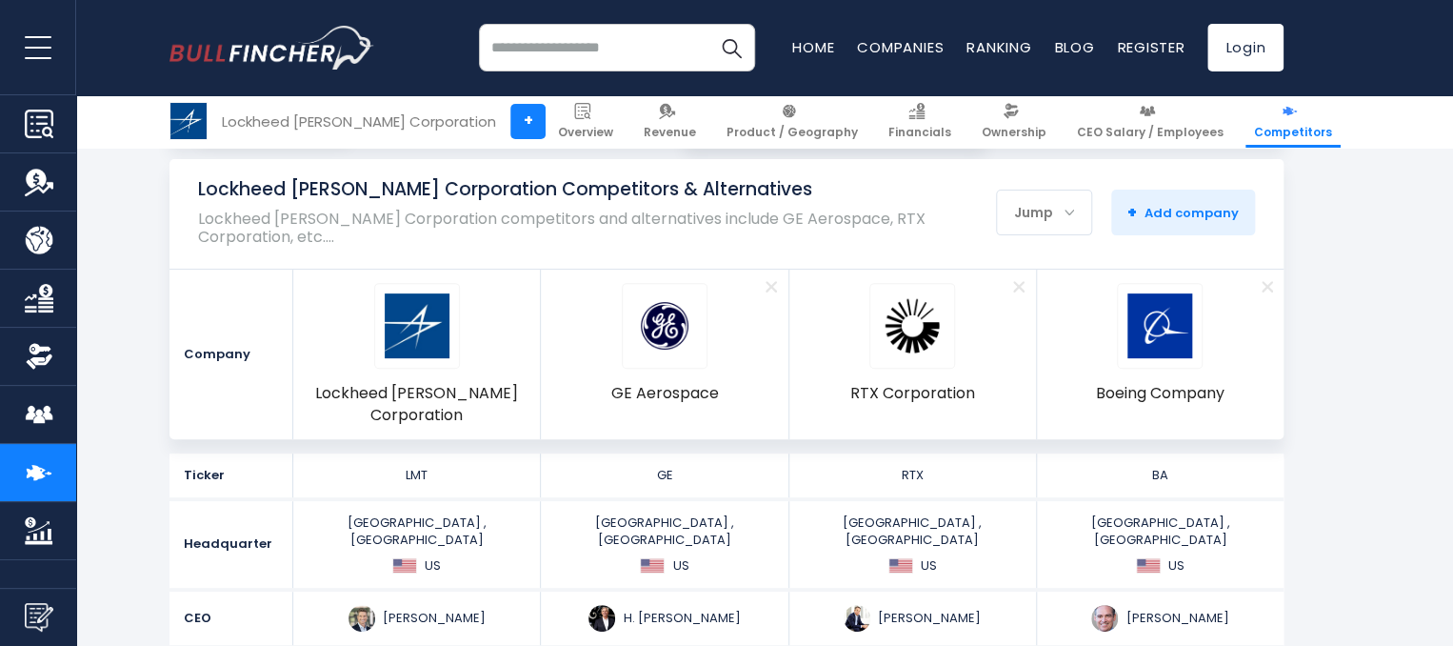
scroll to position [190, 0]
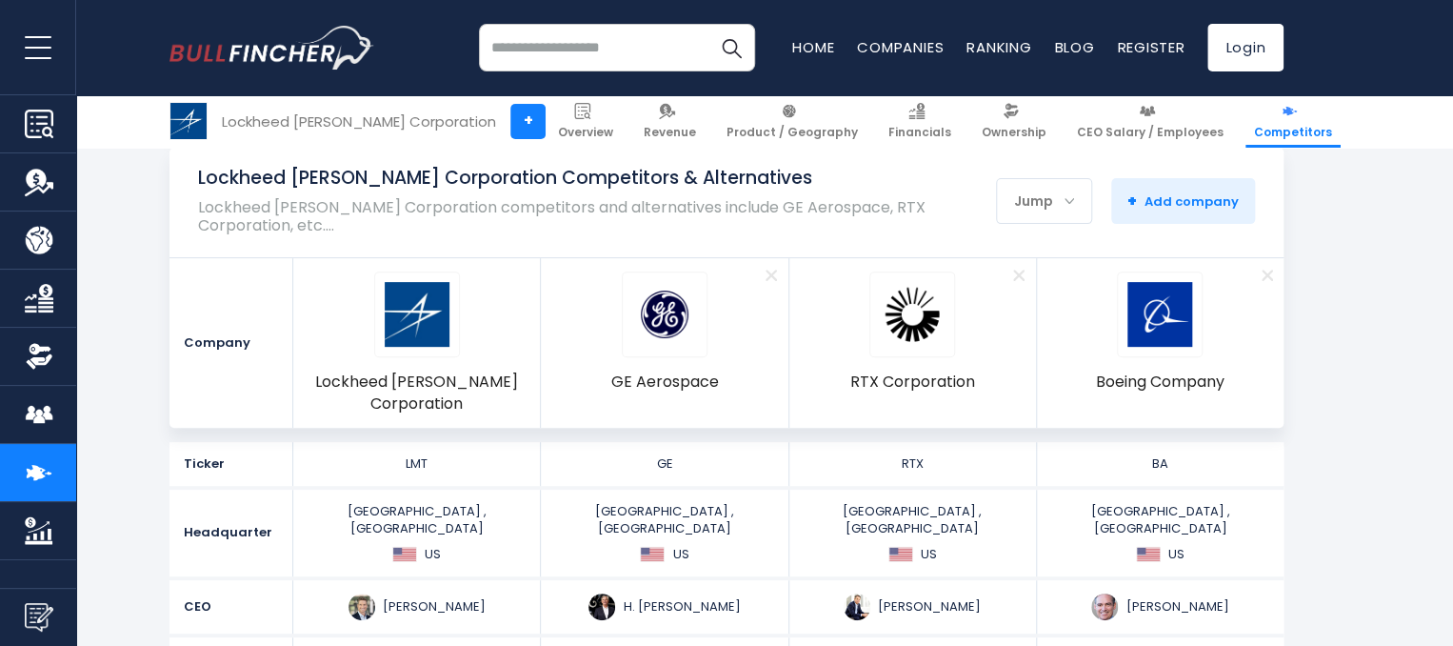
click at [1078, 199] on div "Jump" at bounding box center [1044, 201] width 94 height 40
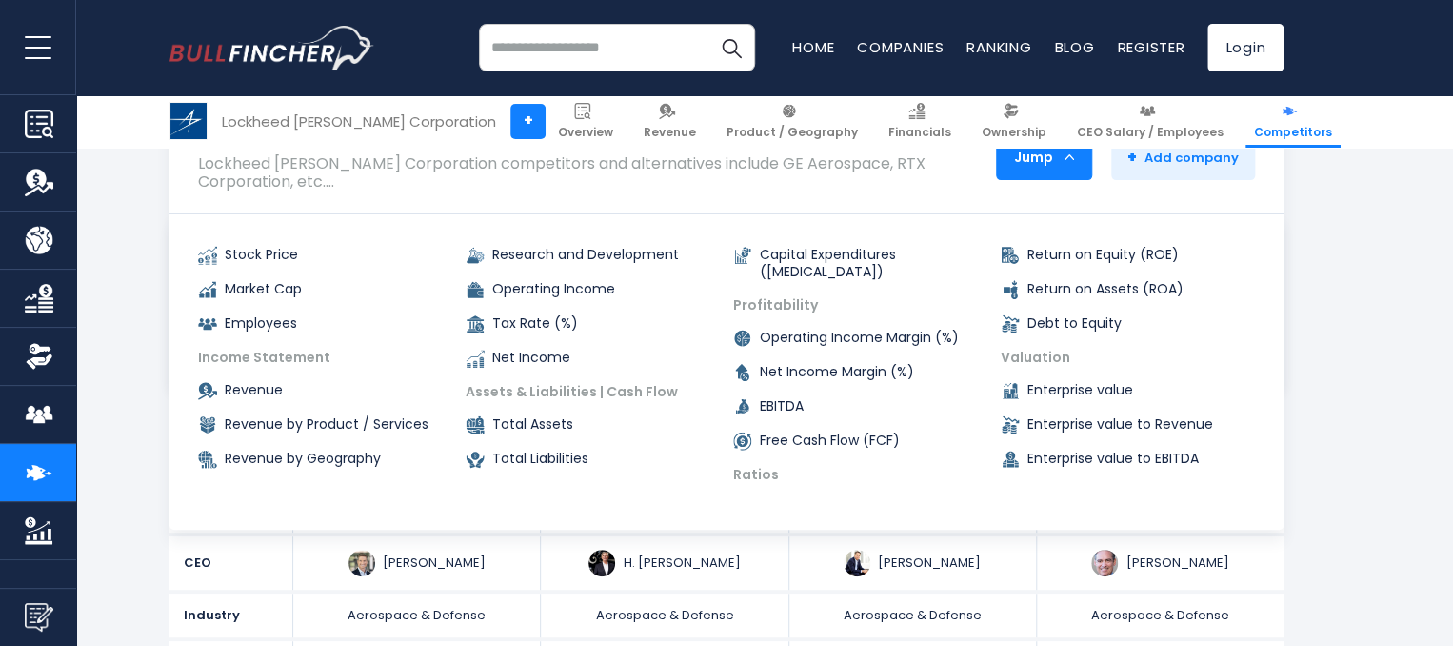
scroll to position [147, 0]
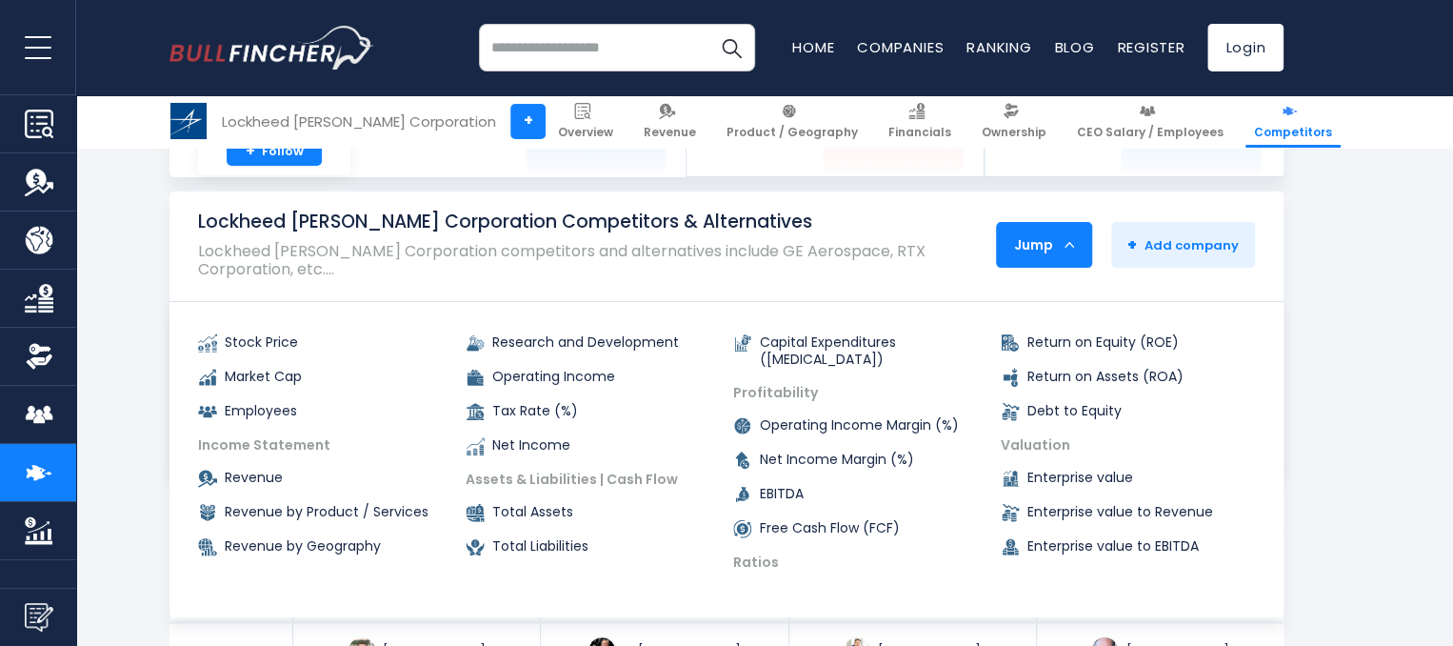
click at [1061, 232] on div "Jump" at bounding box center [1044, 245] width 94 height 40
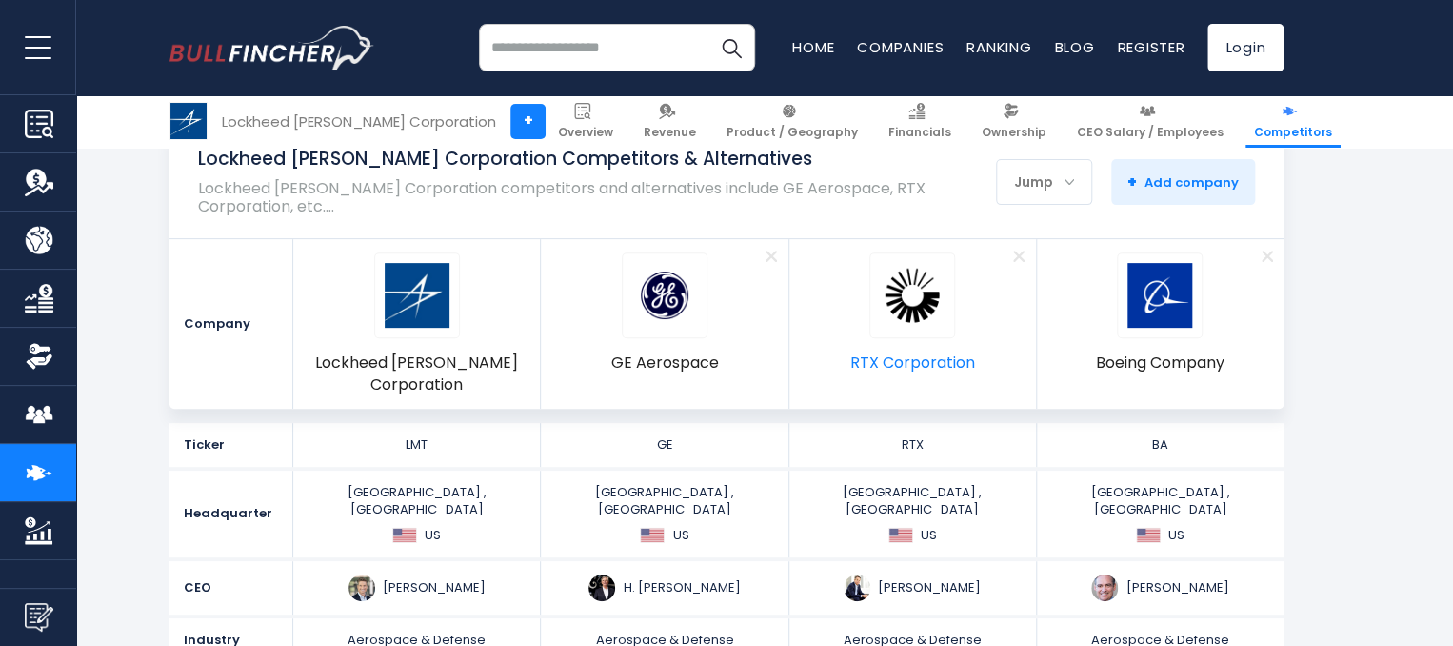
scroll to position [209, 0]
click at [1276, 246] on span "Remove" at bounding box center [1267, 256] width 62 height 21
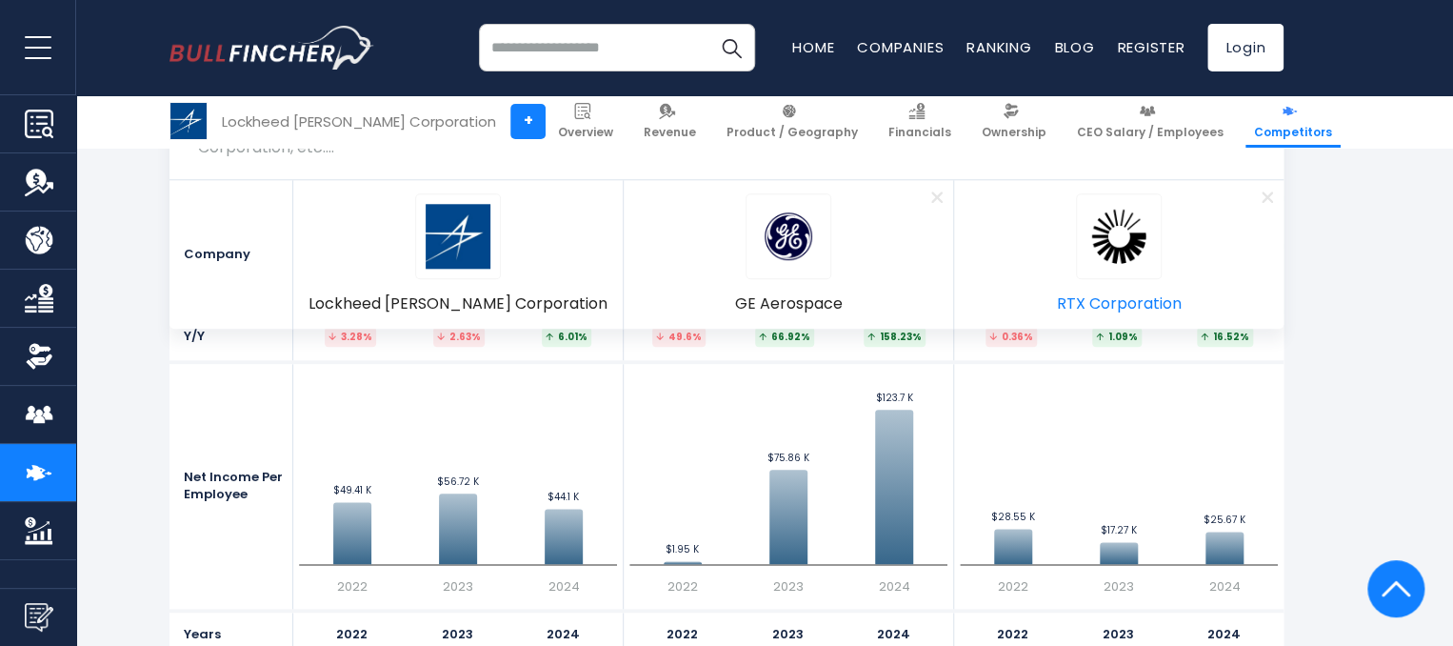
scroll to position [4522, 0]
